Goal: Task Accomplishment & Management: Manage account settings

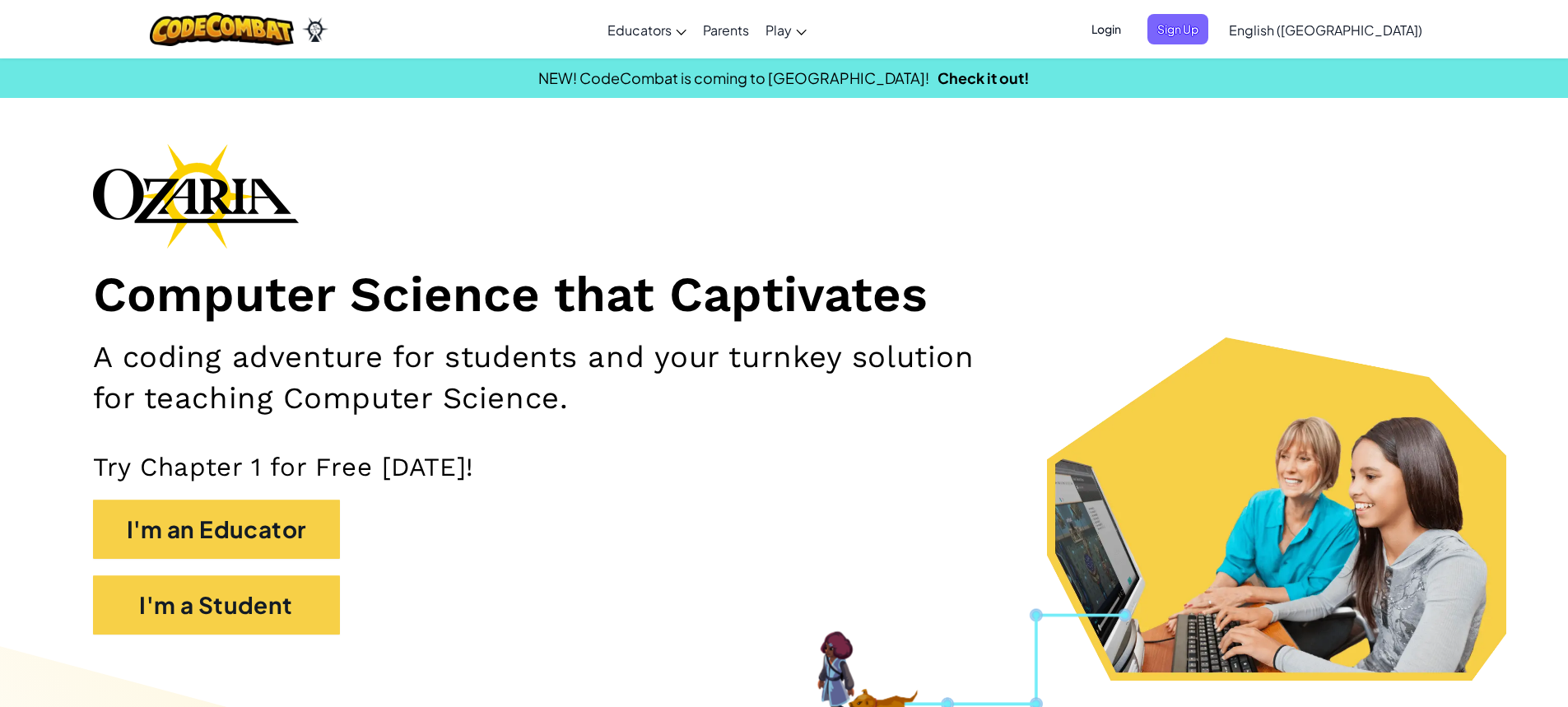
click at [751, 25] on span "Login" at bounding box center [1106, 29] width 49 height 31
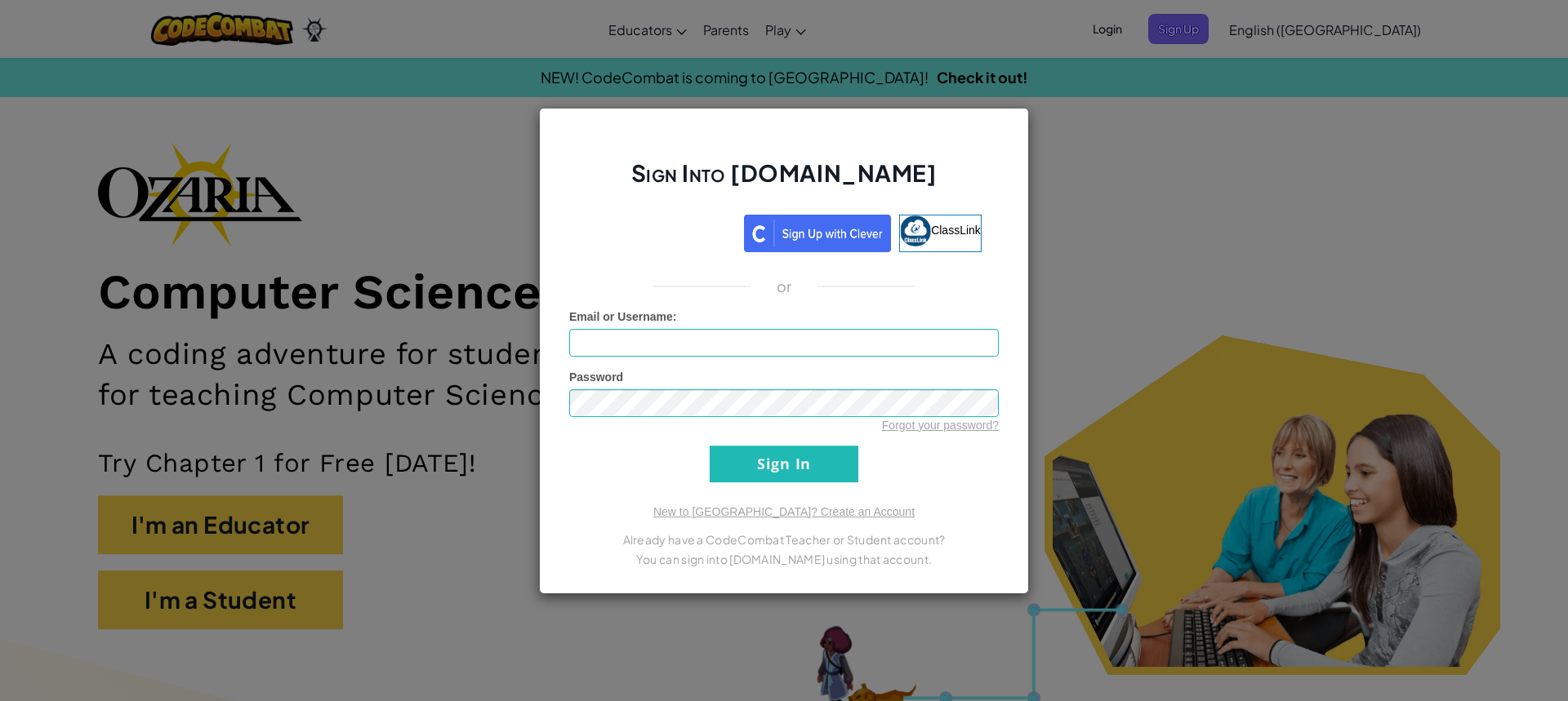
click at [745, 107] on div "Sign Into [DOMAIN_NAME] ClassLink or Unknown Error Email or Username : Password…" at bounding box center [784, 350] width 1568 height 701
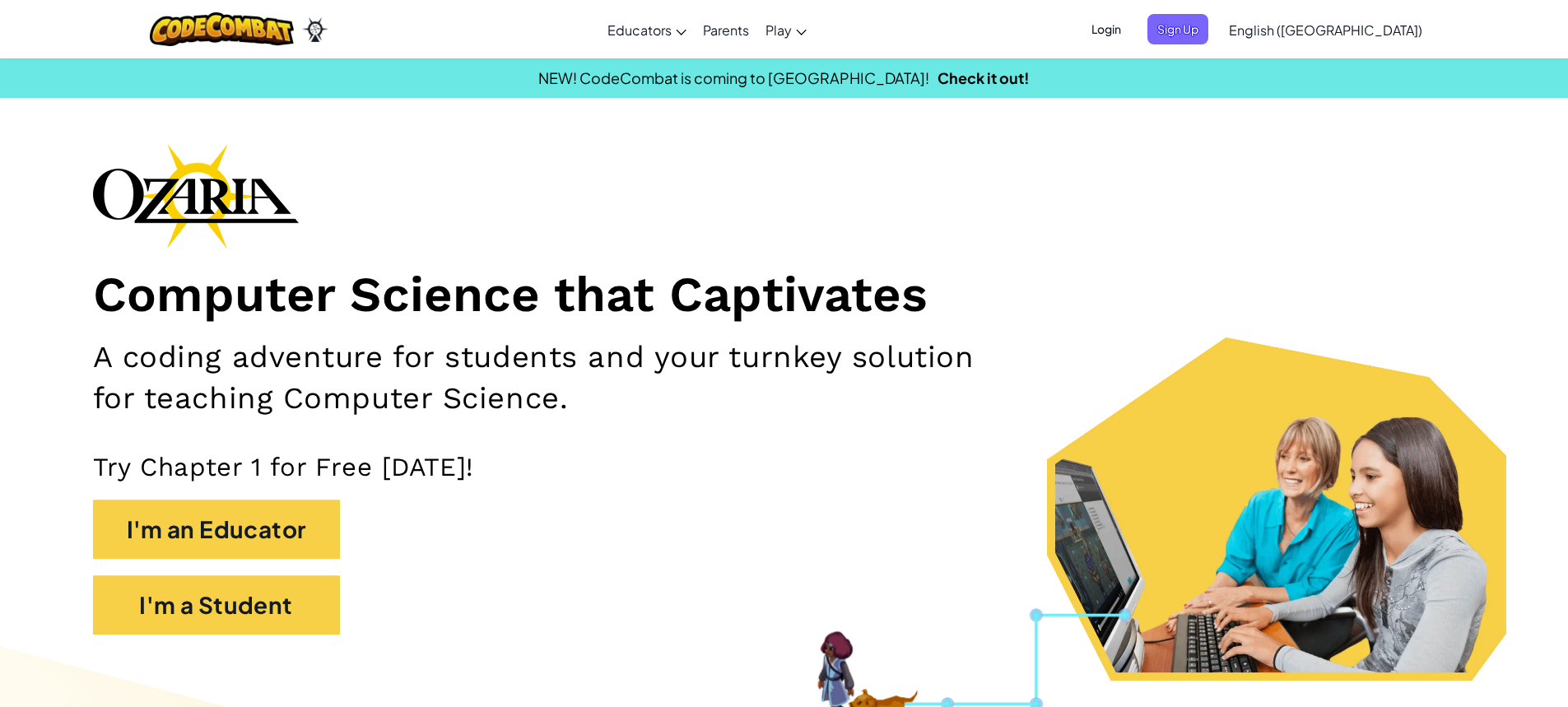
click at [751, 22] on span "Login" at bounding box center [1106, 29] width 49 height 31
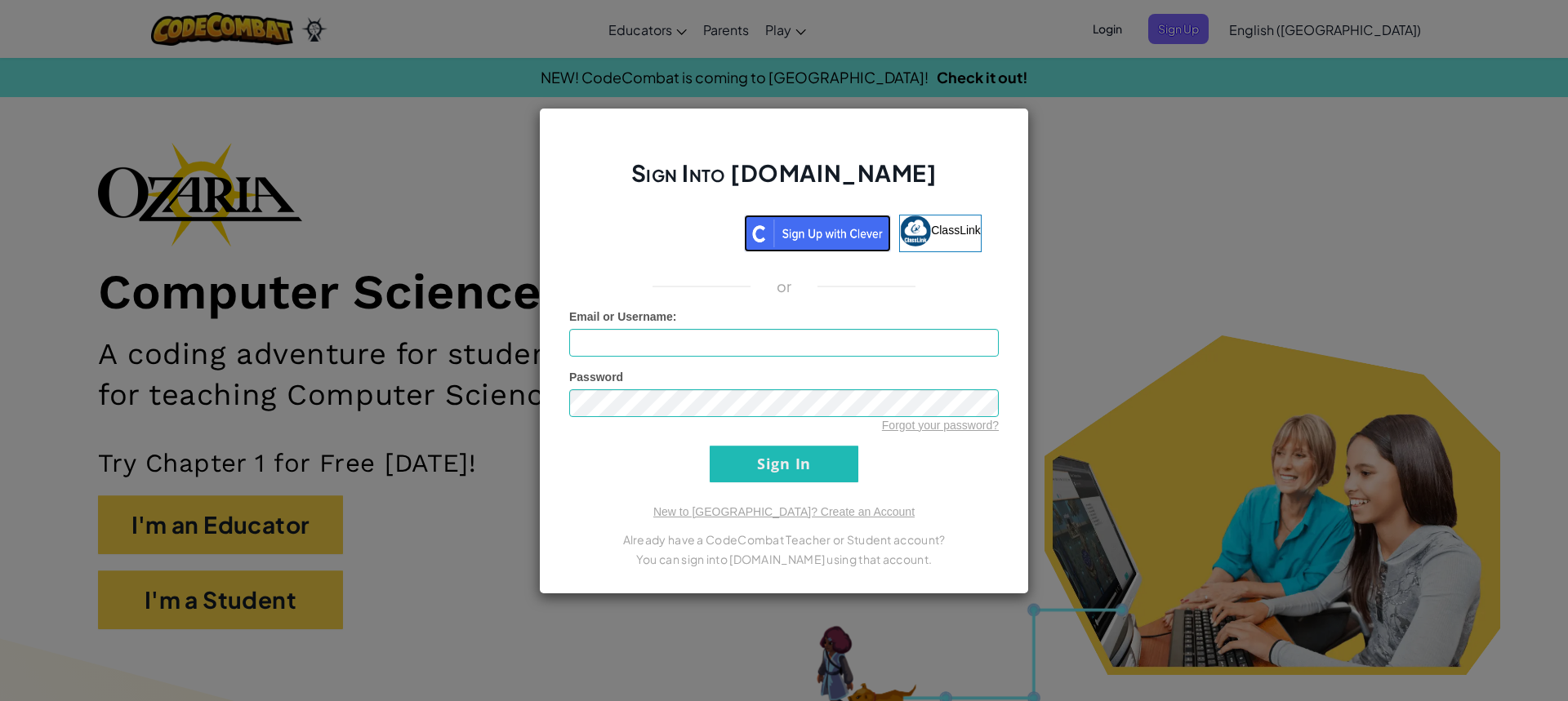
click at [745, 219] on img at bounding box center [818, 233] width 147 height 38
